Goal: Information Seeking & Learning: Learn about a topic

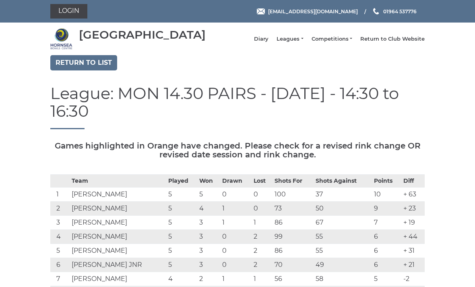
click at [100, 65] on link "Return to list" at bounding box center [83, 62] width 67 height 15
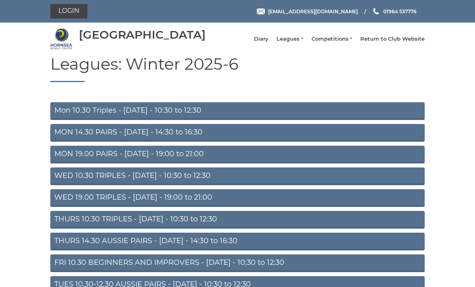
click at [245, 227] on link "THURS 10.30 TRIPLES - Thursday - 10:30 to 12:30" at bounding box center [237, 220] width 374 height 18
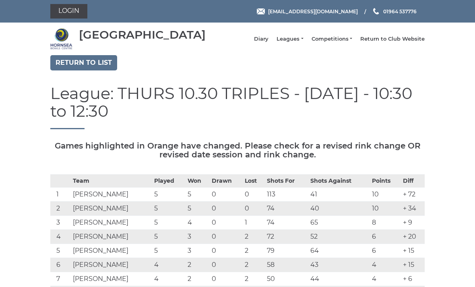
click at [267, 41] on link "Diary" at bounding box center [261, 38] width 14 height 7
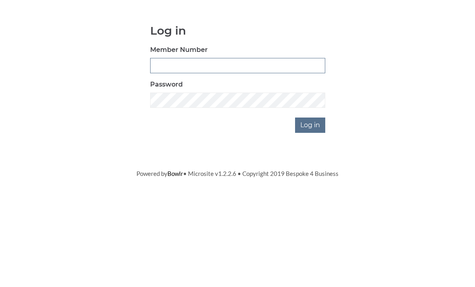
type input "0045"
click at [311, 184] on input "Log in" at bounding box center [310, 191] width 30 height 15
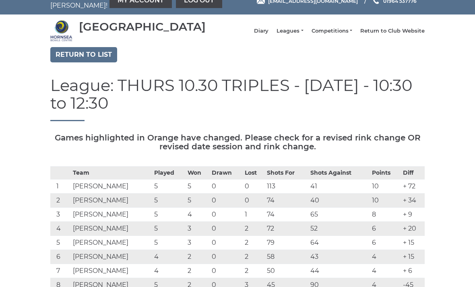
scroll to position [13, 0]
click at [268, 35] on link "Diary" at bounding box center [261, 30] width 14 height 7
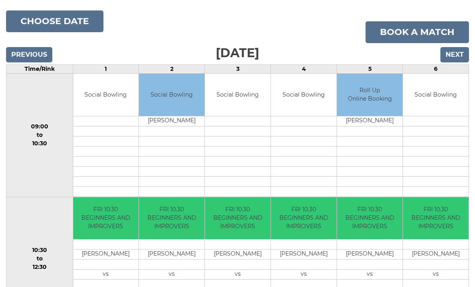
scroll to position [88, 0]
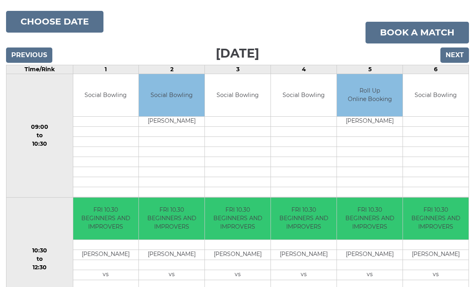
click at [457, 63] on input "Next" at bounding box center [454, 54] width 29 height 15
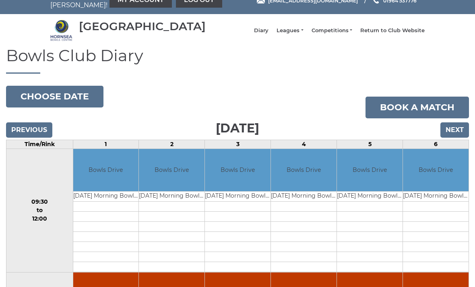
scroll to position [14, 0]
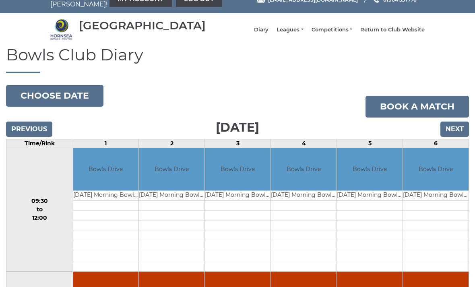
click at [456, 135] on input "Next" at bounding box center [454, 129] width 29 height 15
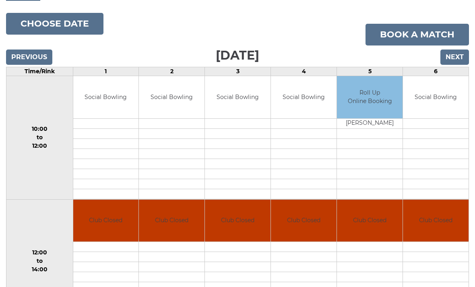
click at [456, 64] on input "Next" at bounding box center [454, 57] width 29 height 15
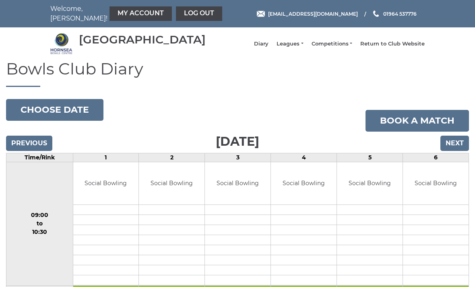
click at [460, 149] on input "Next" at bounding box center [454, 143] width 29 height 15
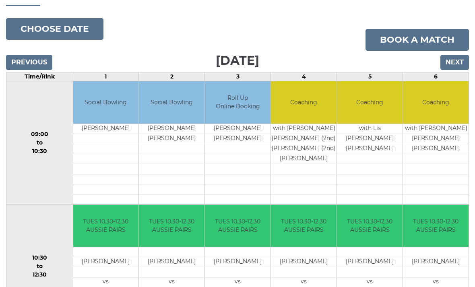
scroll to position [80, 0]
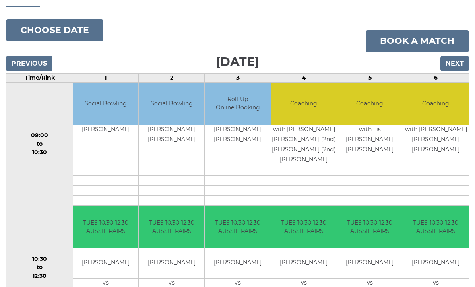
click at [458, 67] on input "Next" at bounding box center [454, 63] width 29 height 15
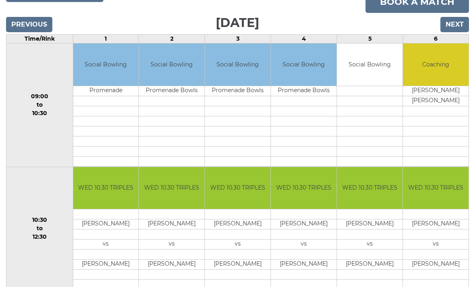
scroll to position [114, 0]
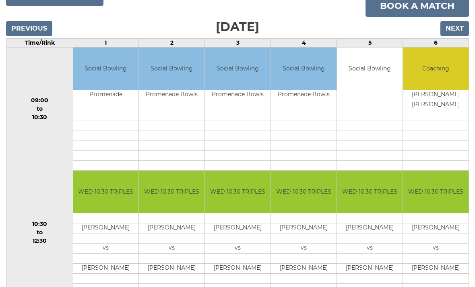
click at [459, 31] on input "Next" at bounding box center [454, 28] width 29 height 15
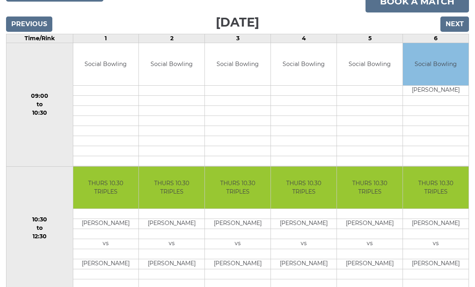
scroll to position [112, 0]
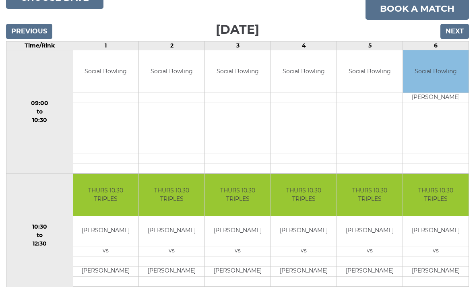
click at [456, 36] on input "Next" at bounding box center [454, 31] width 29 height 15
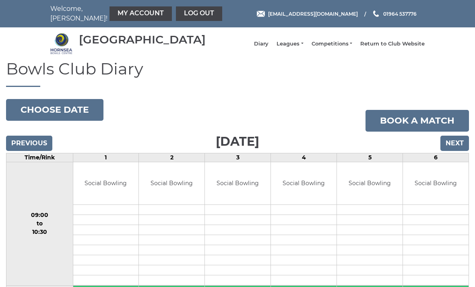
click at [302, 47] on link "Leagues" at bounding box center [289, 43] width 27 height 7
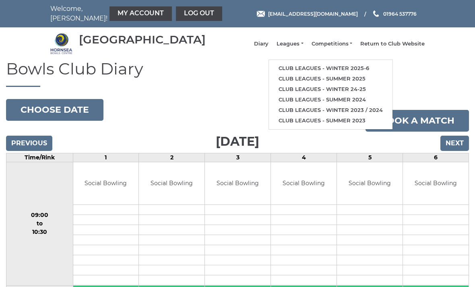
click at [354, 69] on link "Club leagues - Winter 2025-6" at bounding box center [331, 68] width 124 height 10
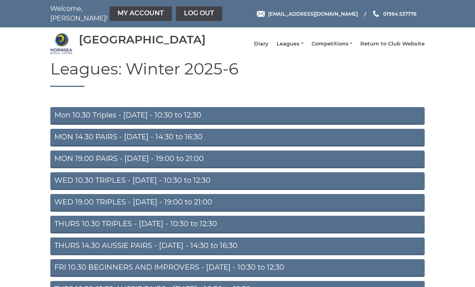
click at [255, 124] on link "Mon 10.30 Triples - [DATE] - 10:30 to 12:30" at bounding box center [237, 116] width 374 height 18
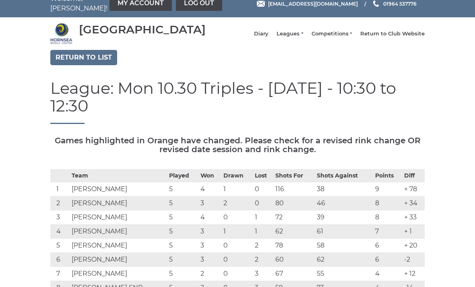
scroll to position [9, 0]
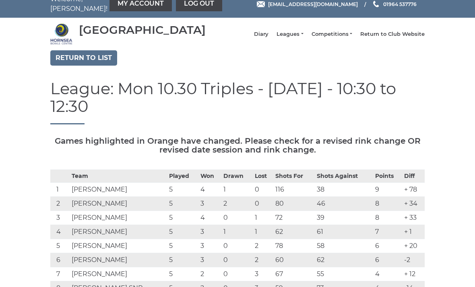
click at [100, 64] on link "Return to list" at bounding box center [83, 58] width 67 height 15
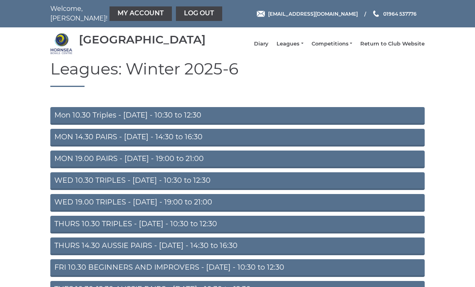
click at [272, 167] on link "MON 19.00 PAIRS - Monday - 19:00 to 21:00" at bounding box center [237, 159] width 374 height 18
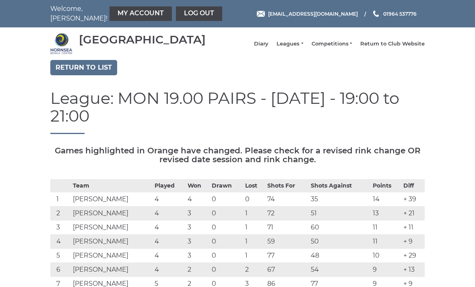
click at [95, 72] on link "Return to list" at bounding box center [83, 67] width 67 height 15
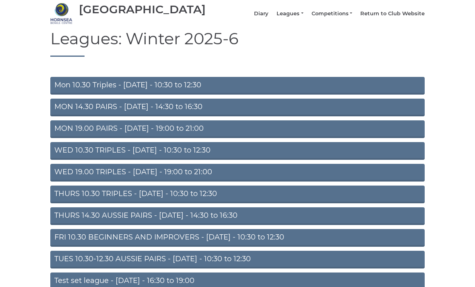
scroll to position [53, 0]
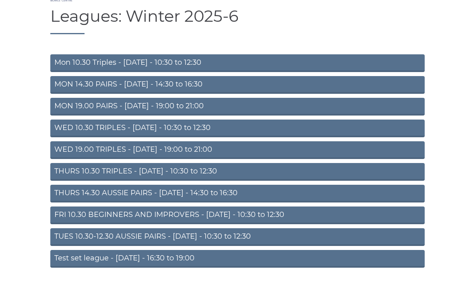
click at [269, 246] on link "TUES 10.30-12.30 AUSSIE PAIRS - [DATE] - 10:30 to 12:30" at bounding box center [237, 237] width 374 height 18
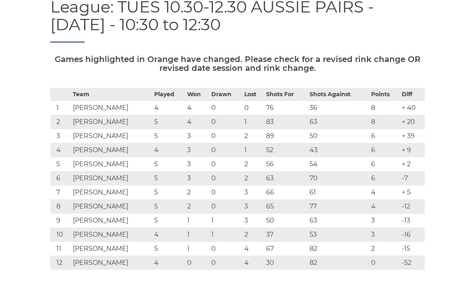
scroll to position [83, 0]
